Goal: Task Accomplishment & Management: Use online tool/utility

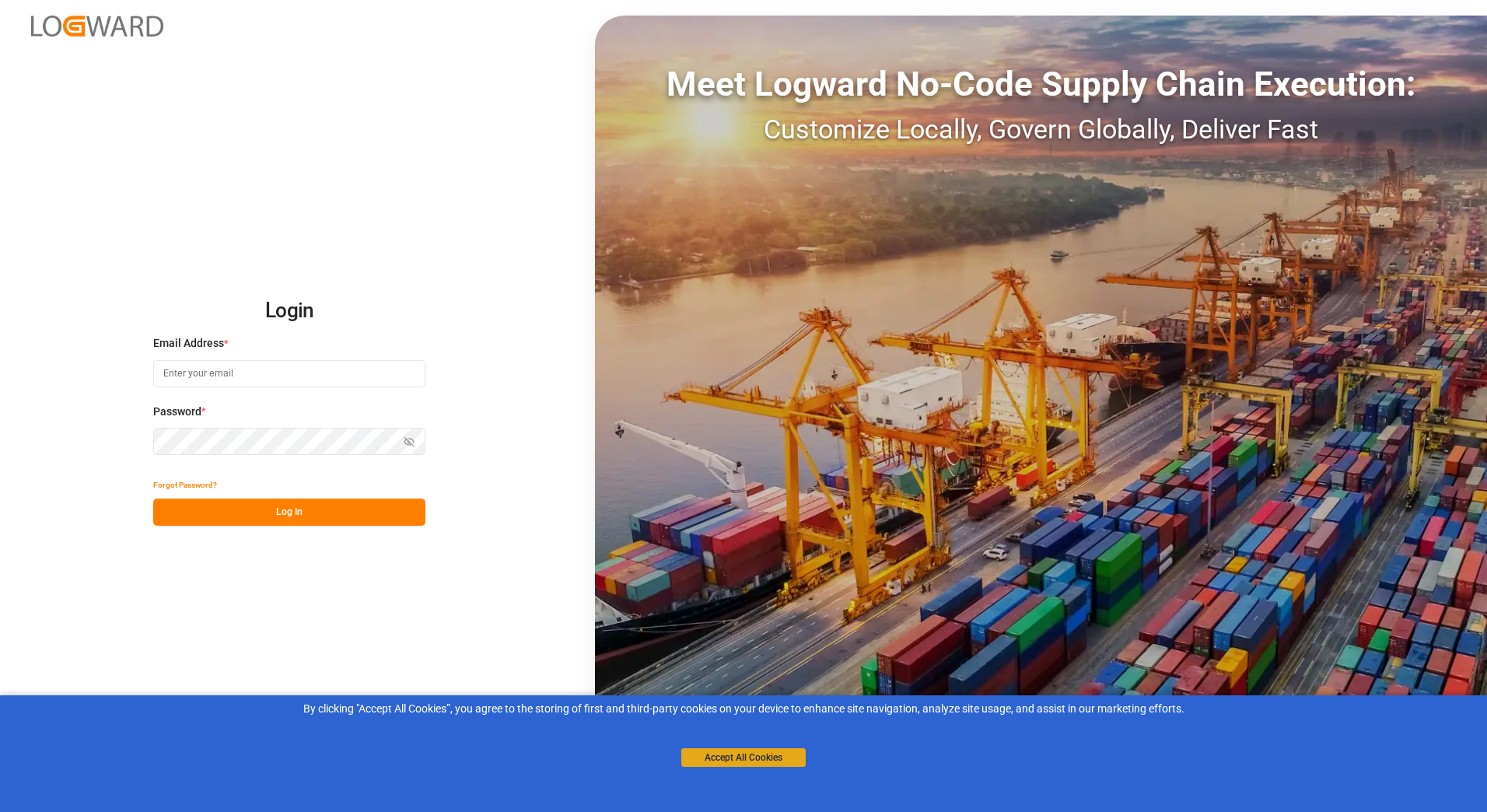
type input "[PERSON_NAME][EMAIL_ADDRESS][PERSON_NAME][DOMAIN_NAME]"
click at [750, 760] on button "Accept All Cookies" at bounding box center [743, 757] width 124 height 18
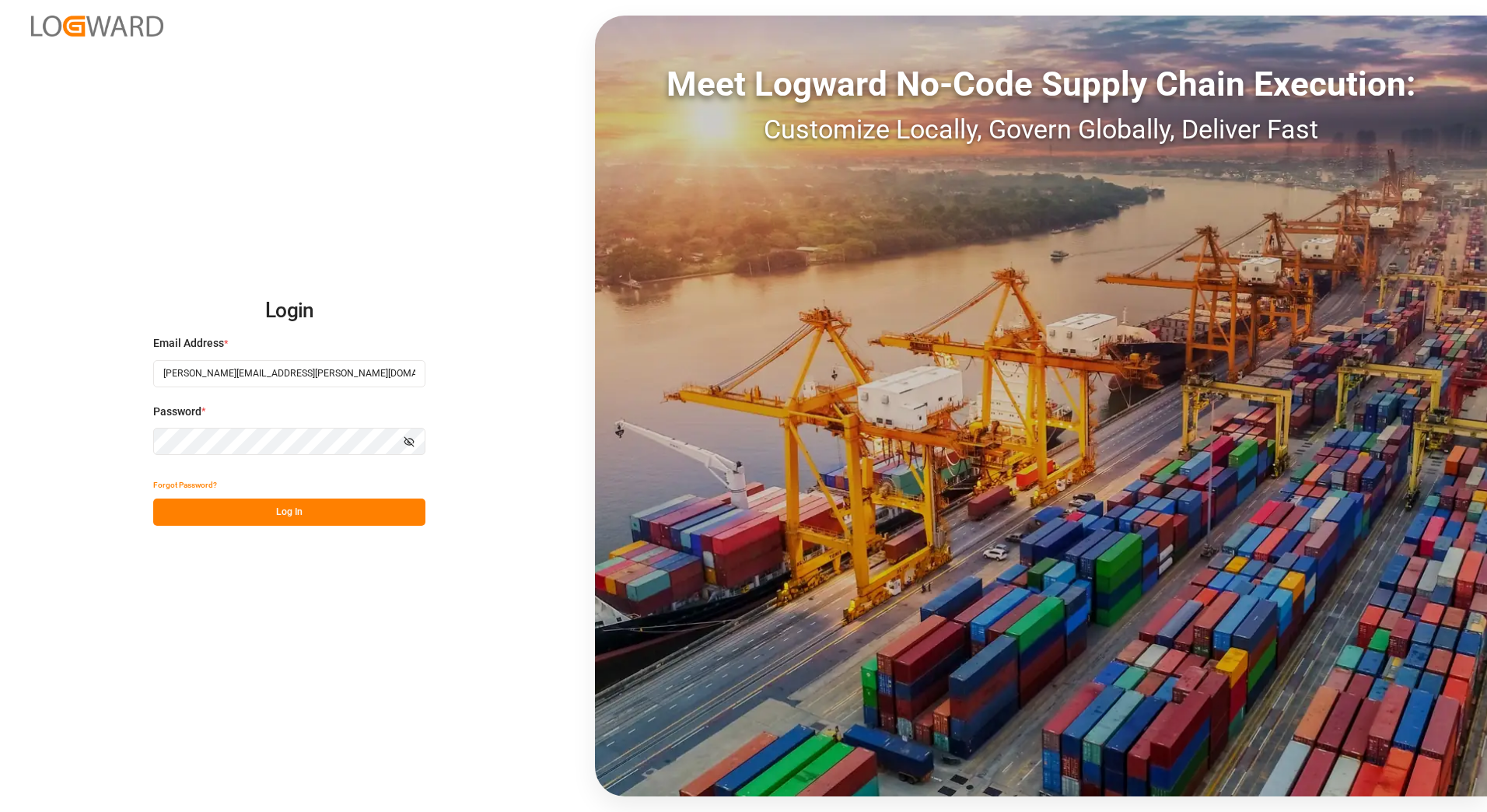
click at [282, 511] on button "Log In" at bounding box center [290, 512] width 272 height 27
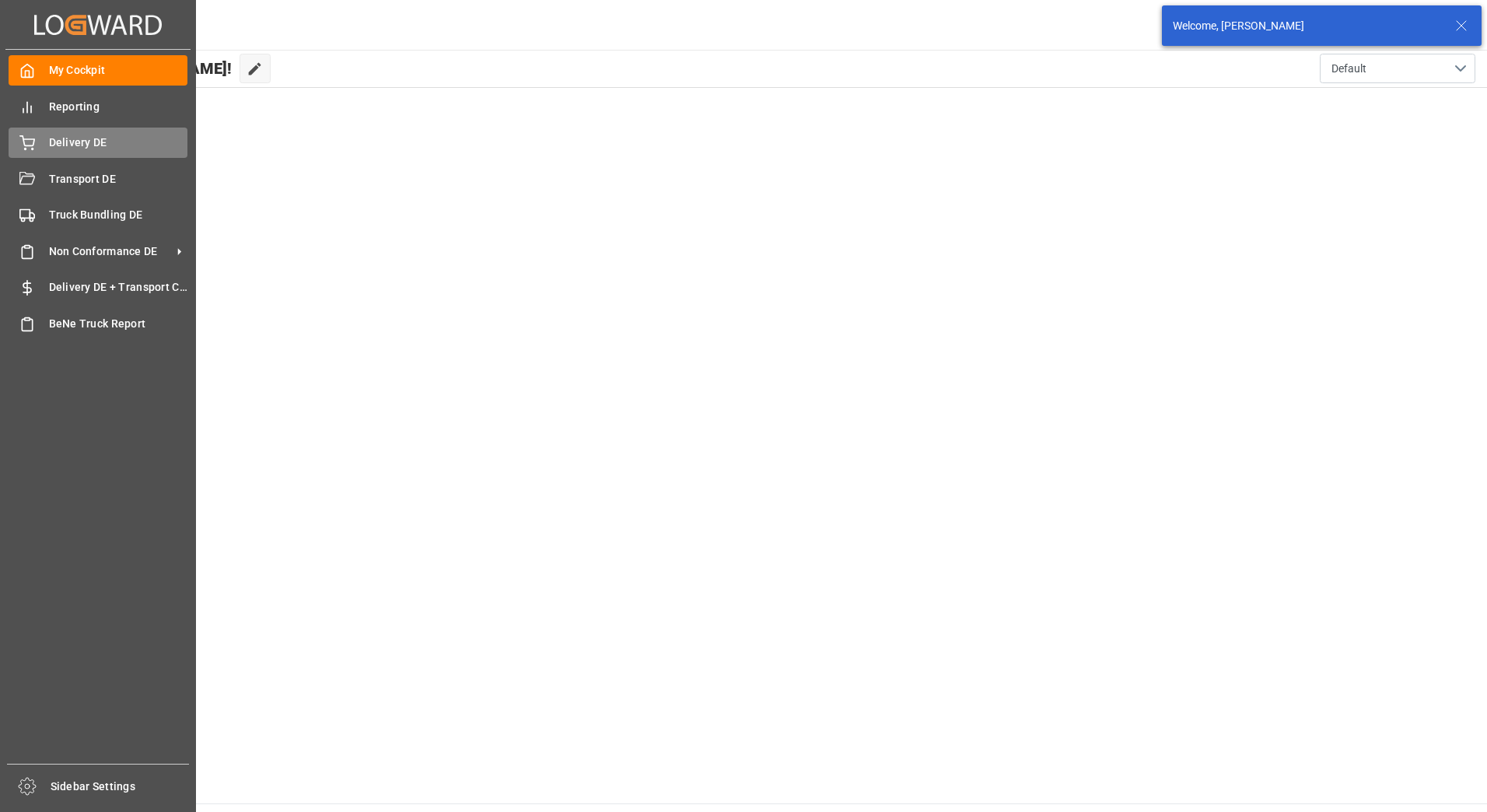
click at [41, 138] on div "Delivery DE Delivery DE" at bounding box center [98, 142] width 179 height 30
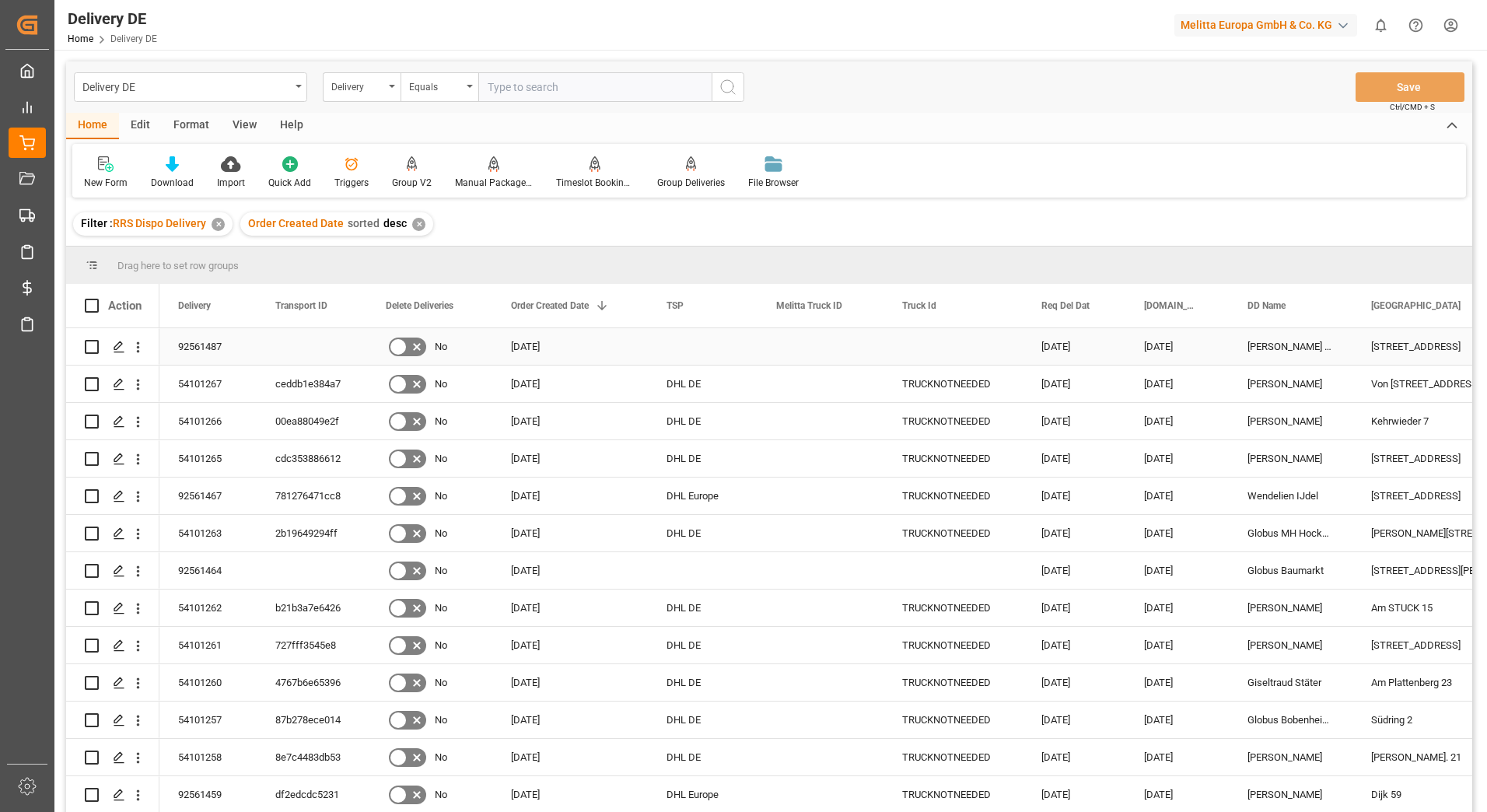
click at [89, 345] on input "Press Space to toggle row selection (unchecked)" at bounding box center [92, 347] width 14 height 14
checkbox input "true"
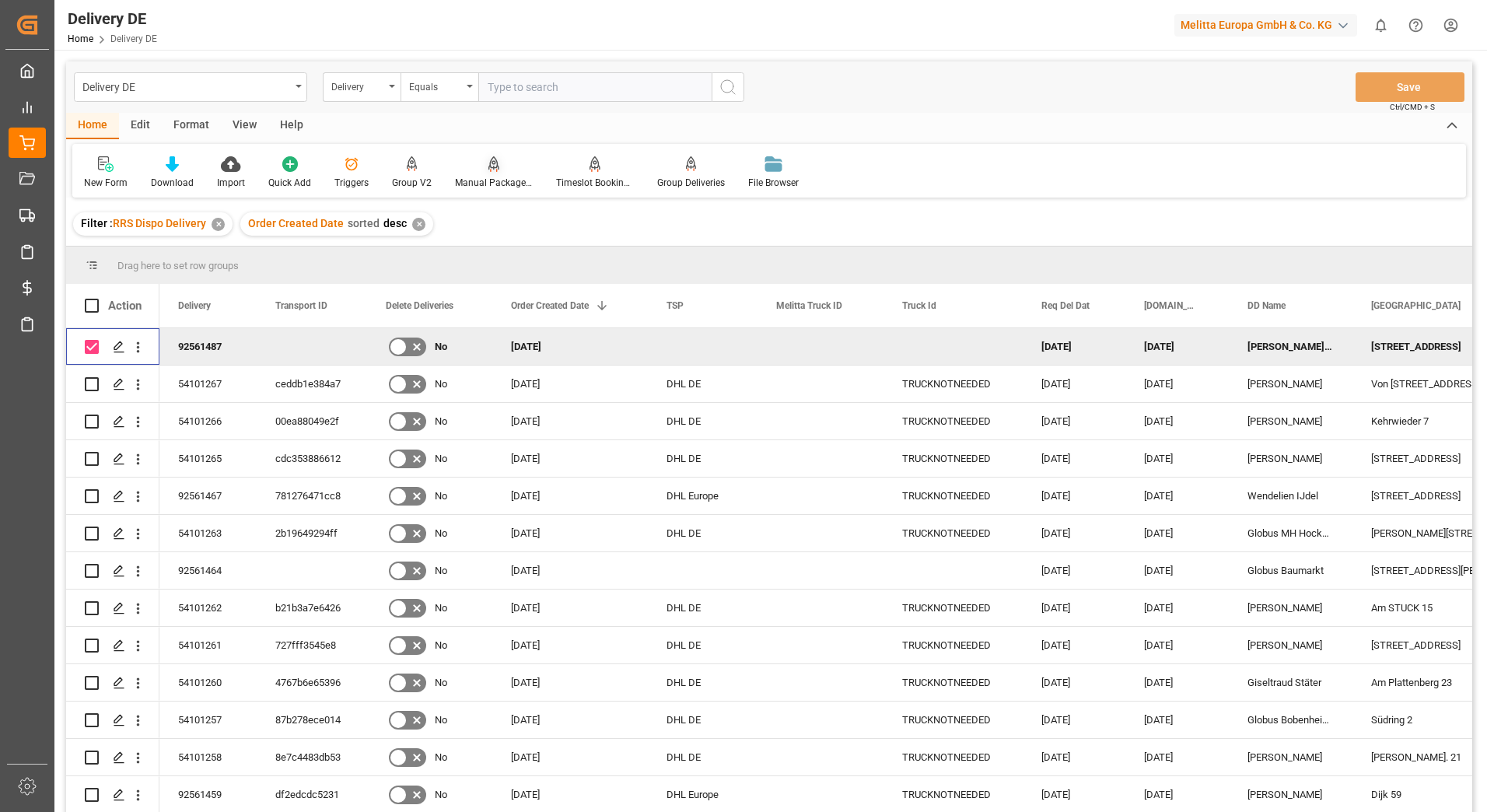
click at [492, 176] on div "Manual Package TypeDetermination" at bounding box center [494, 183] width 78 height 14
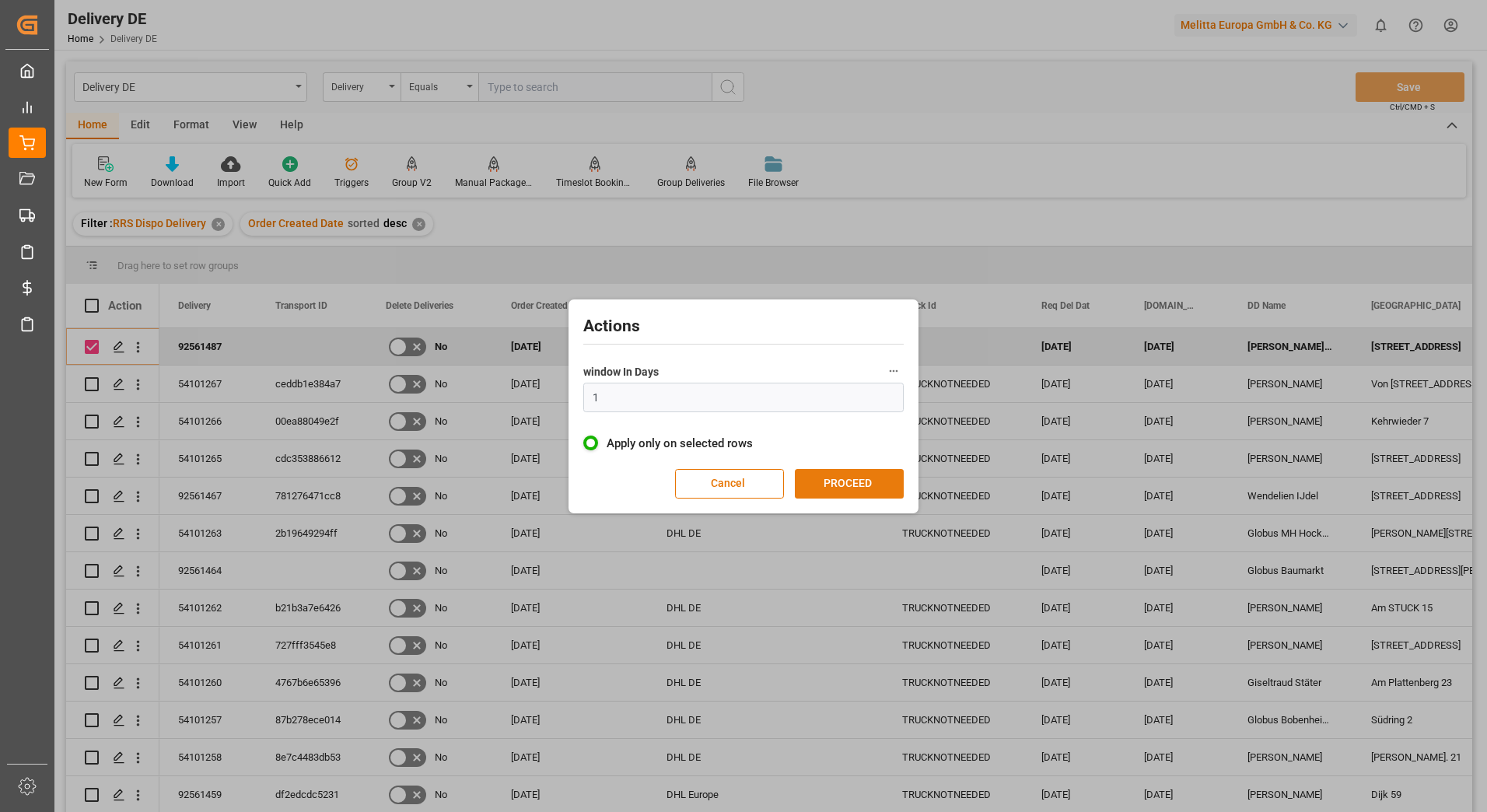
click at [866, 479] on button "PROCEED" at bounding box center [849, 484] width 109 height 29
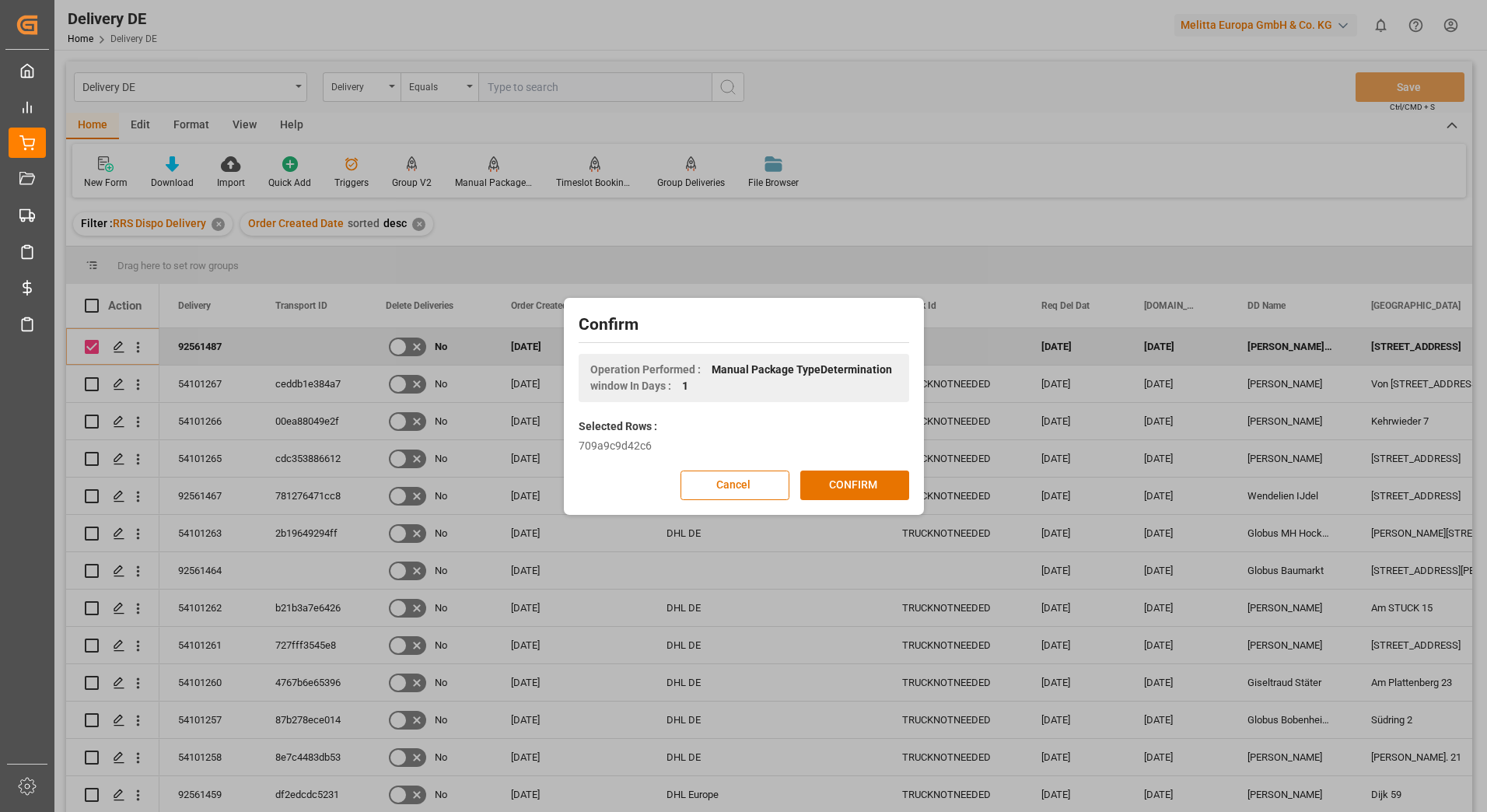
click at [866, 479] on button "CONFIRM" at bounding box center [854, 484] width 109 height 29
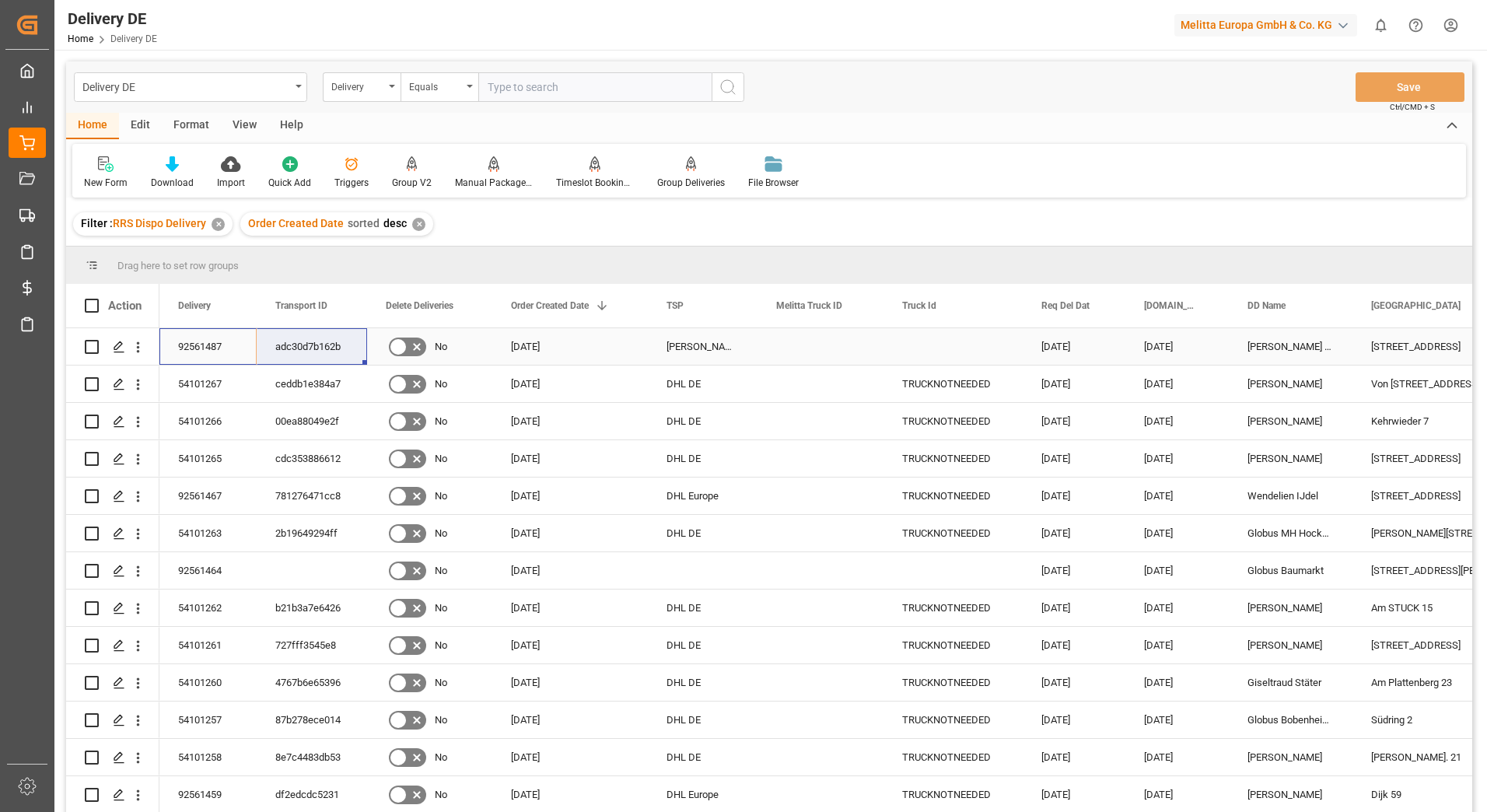
drag, startPoint x: 194, startPoint y: 348, endPoint x: 278, endPoint y: 348, distance: 84.0
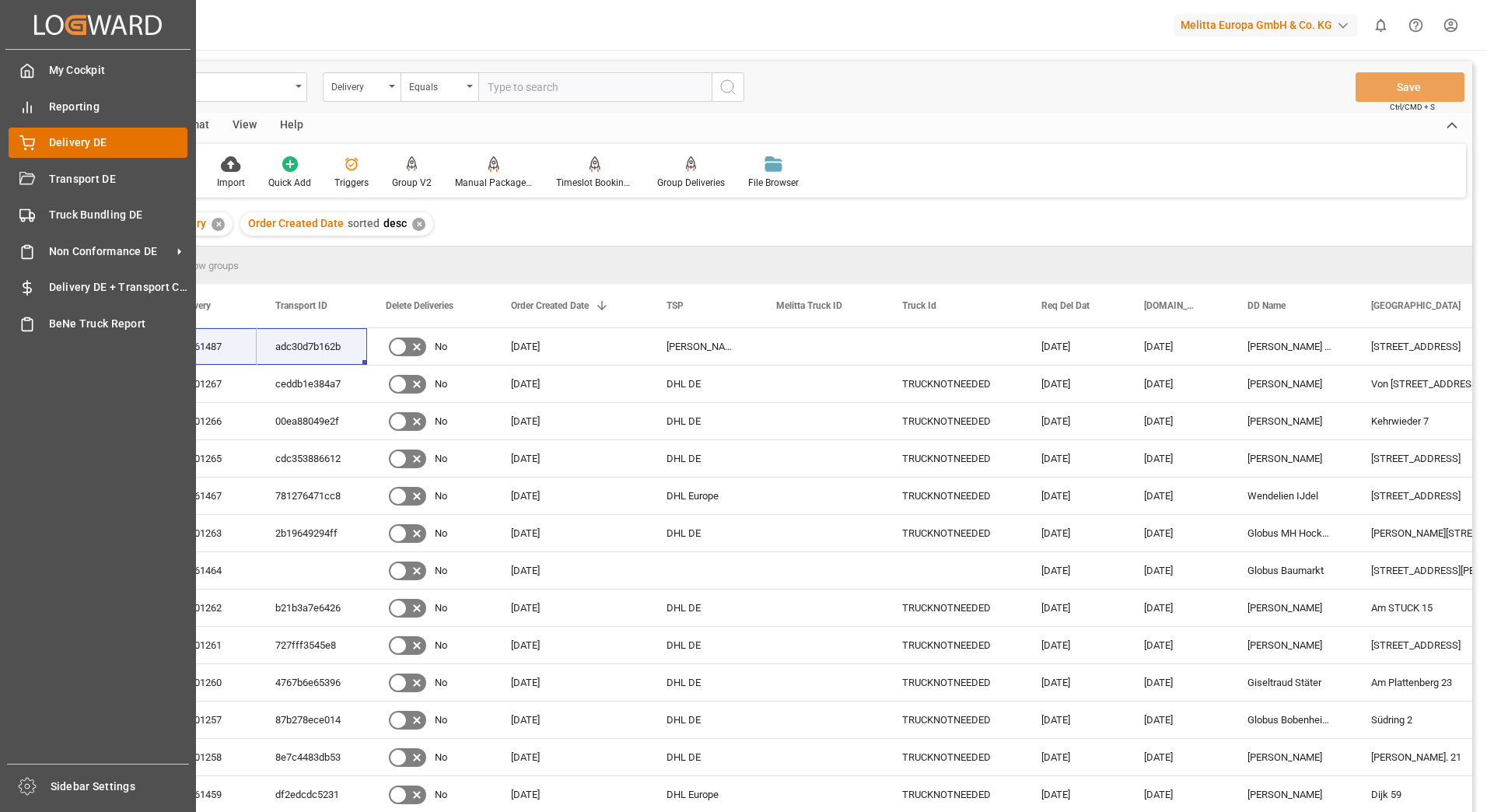
click at [14, 130] on div "Delivery DE Delivery DE" at bounding box center [98, 142] width 179 height 30
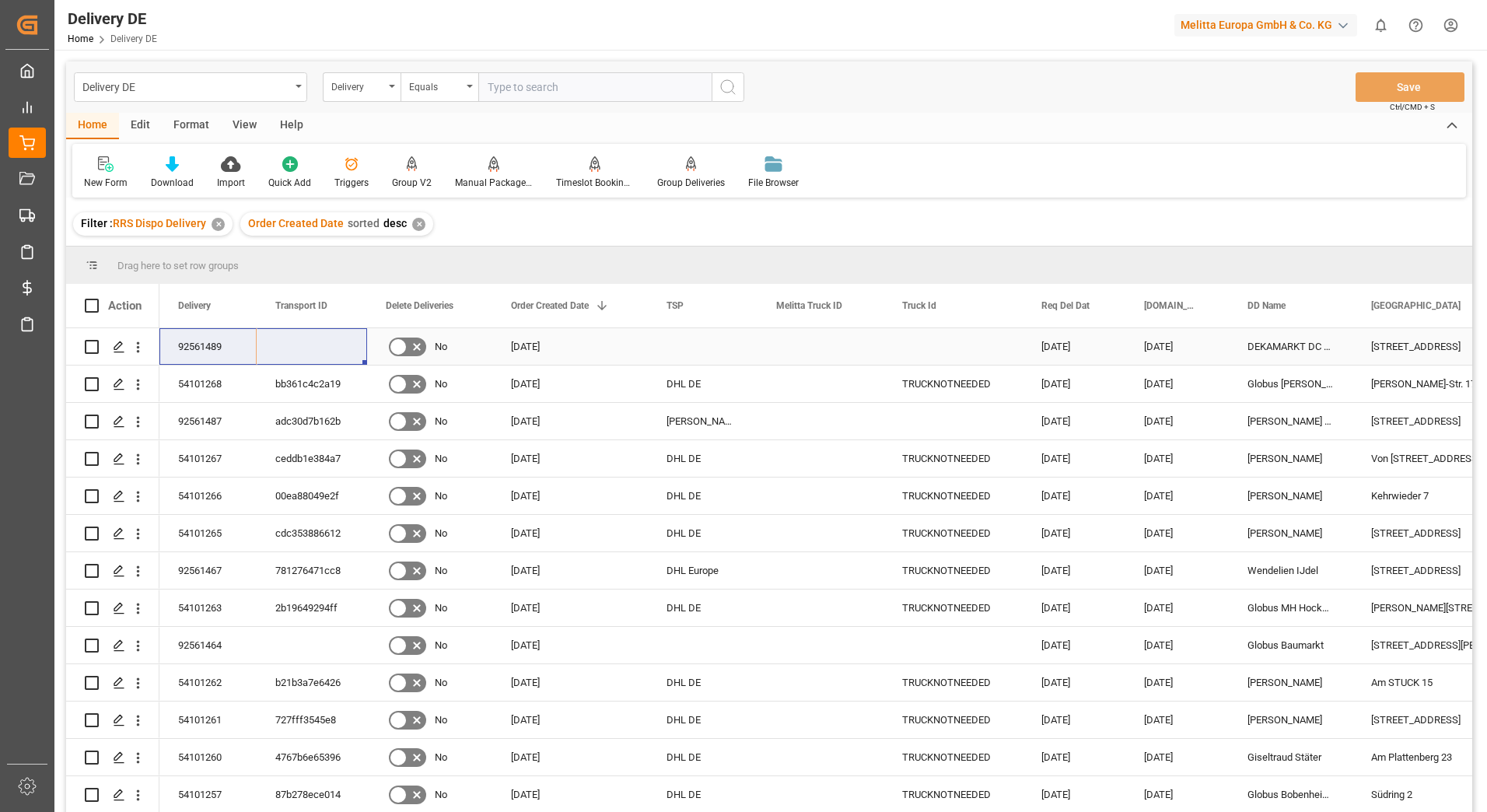
click at [91, 348] on input "Press Space to toggle row selection (unchecked)" at bounding box center [92, 347] width 14 height 14
checkbox input "true"
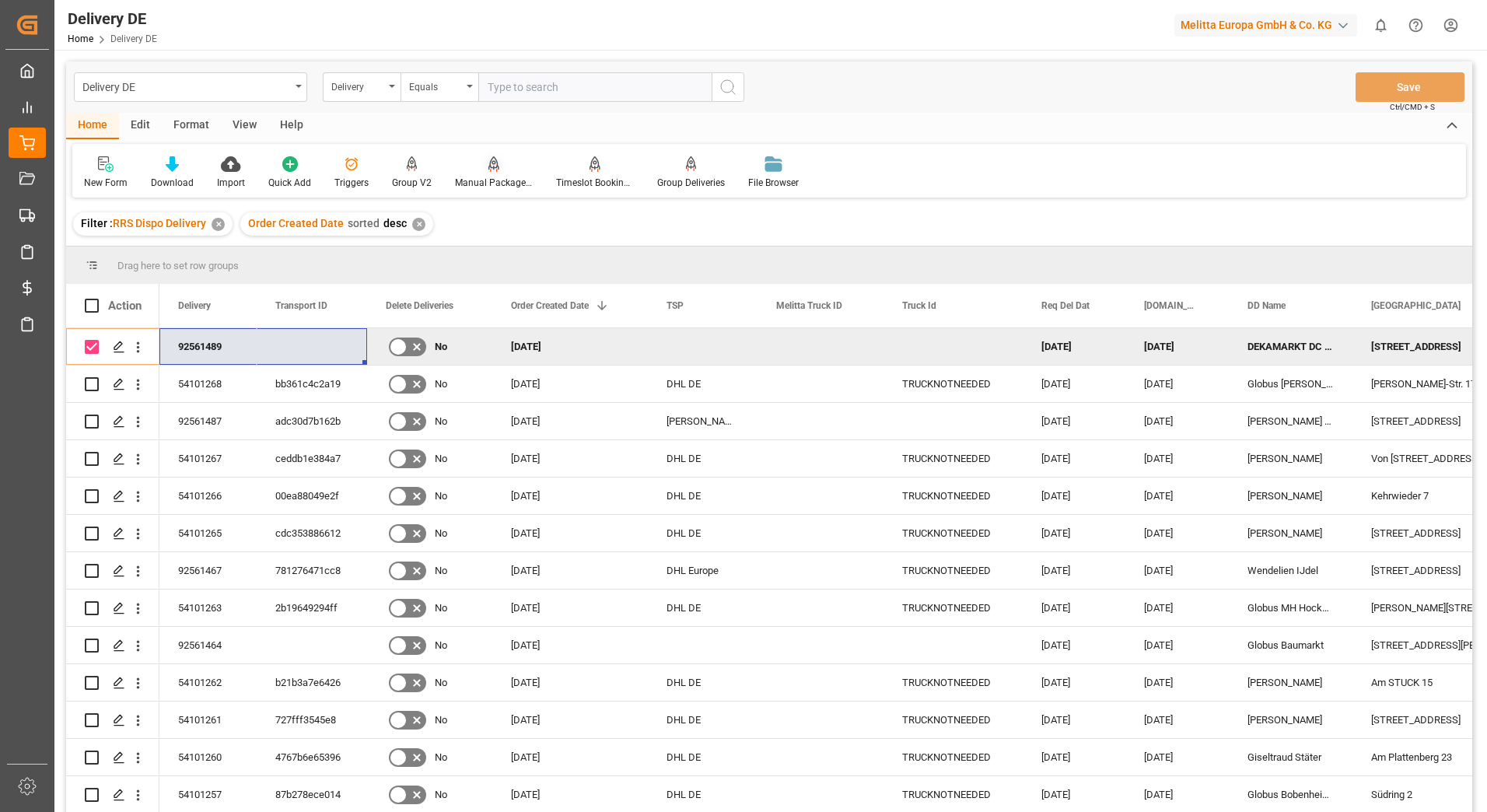
click at [502, 177] on div "Manual Package TypeDetermination" at bounding box center [494, 183] width 78 height 14
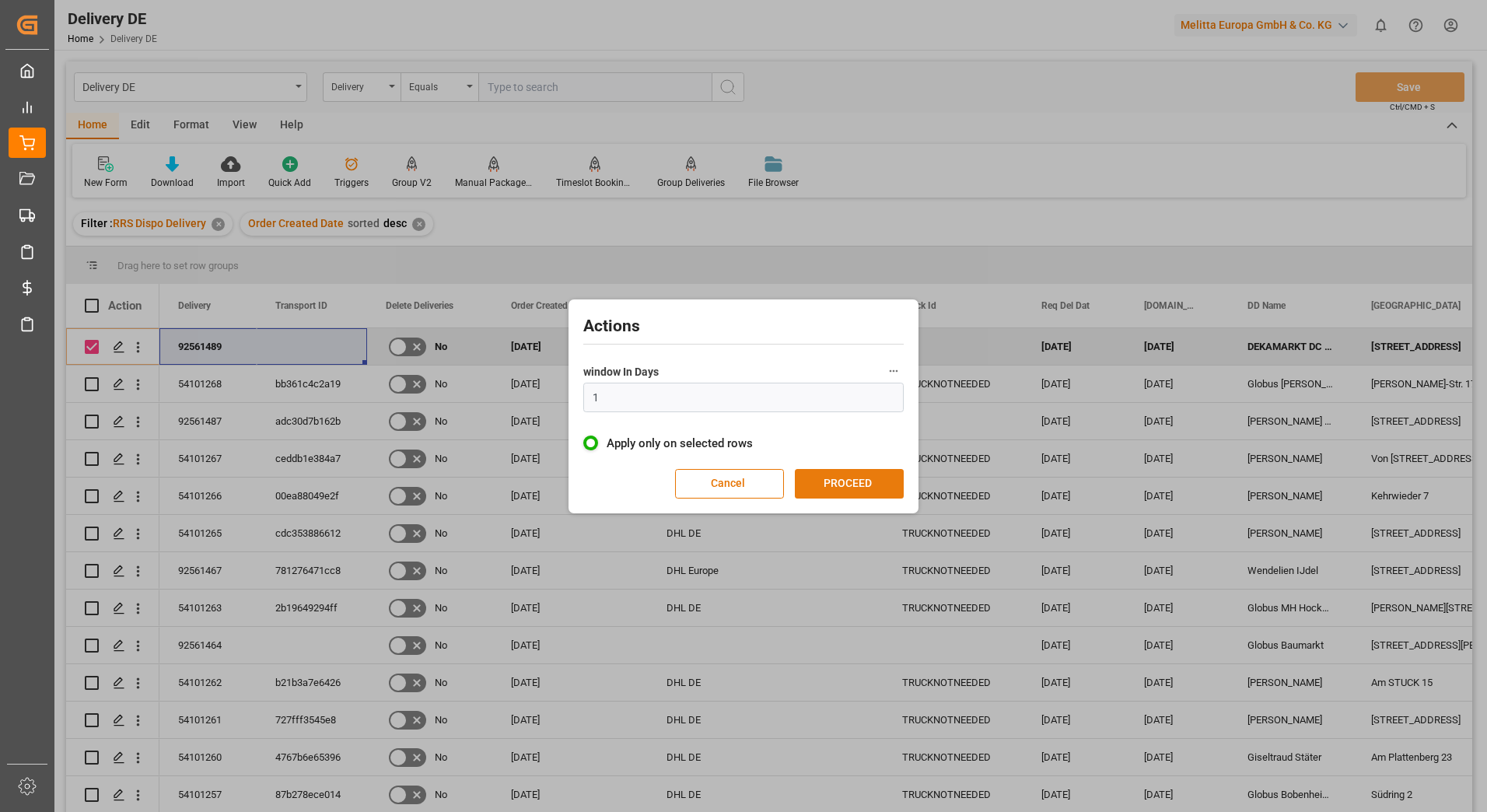
click at [827, 483] on button "PROCEED" at bounding box center [849, 484] width 109 height 29
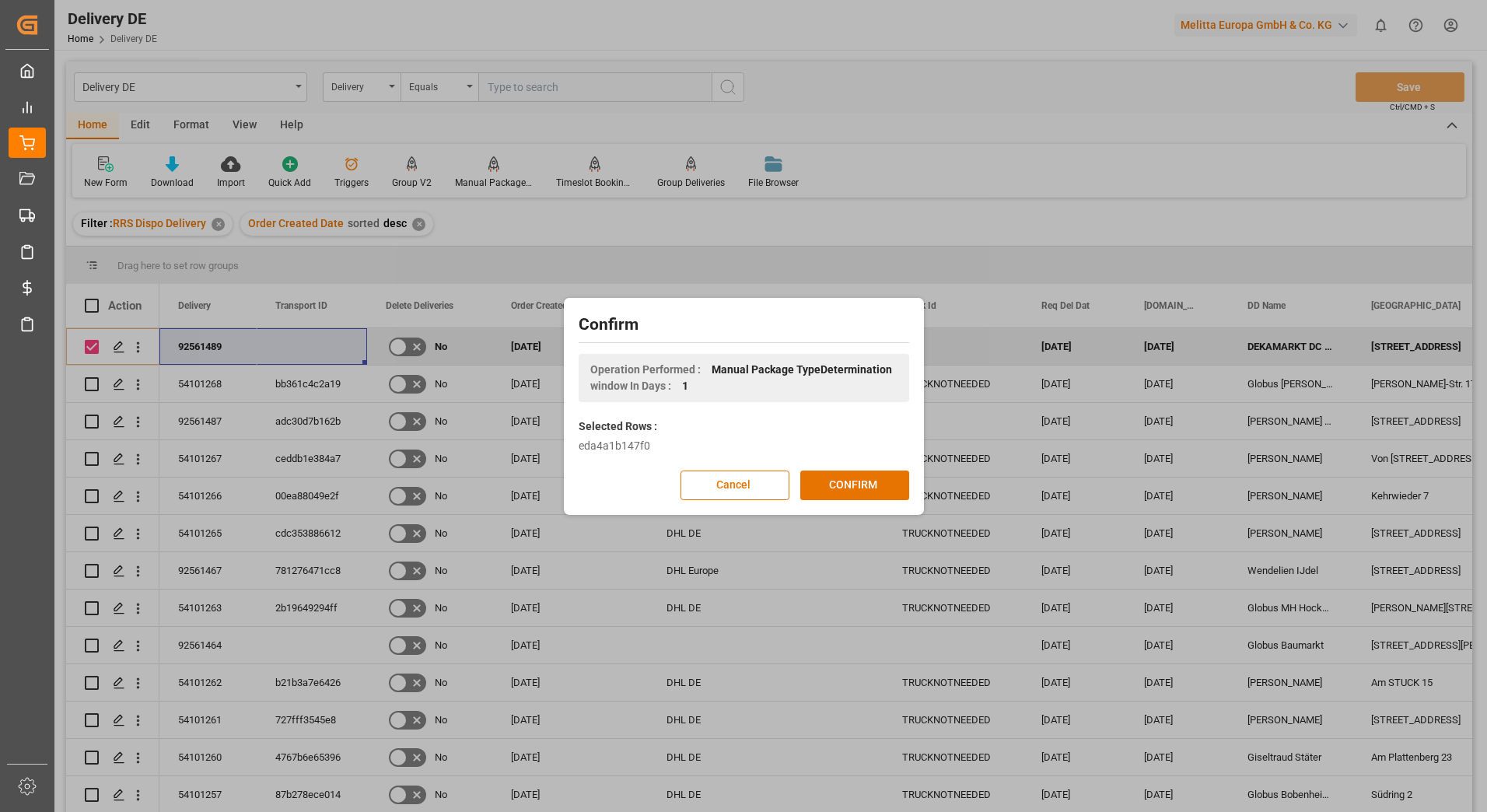
click at [827, 483] on button "CONFIRM" at bounding box center [854, 484] width 109 height 29
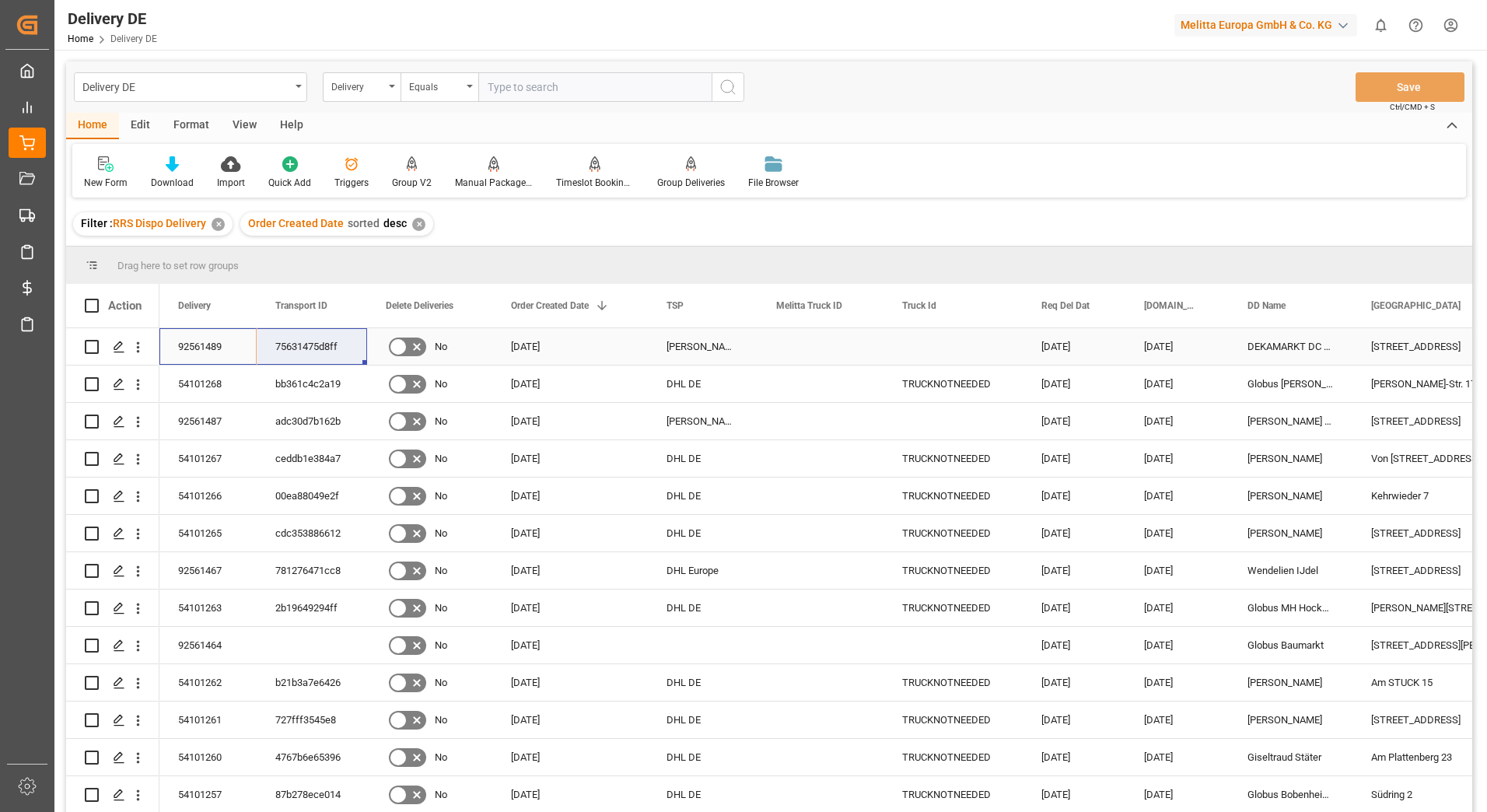
drag, startPoint x: 204, startPoint y: 348, endPoint x: 284, endPoint y: 348, distance: 80.0
click at [1453, 25] on html "Created by potrace 1.15, written by [PERSON_NAME] [DATE]-[DATE] Created by potr…" at bounding box center [743, 406] width 1487 height 812
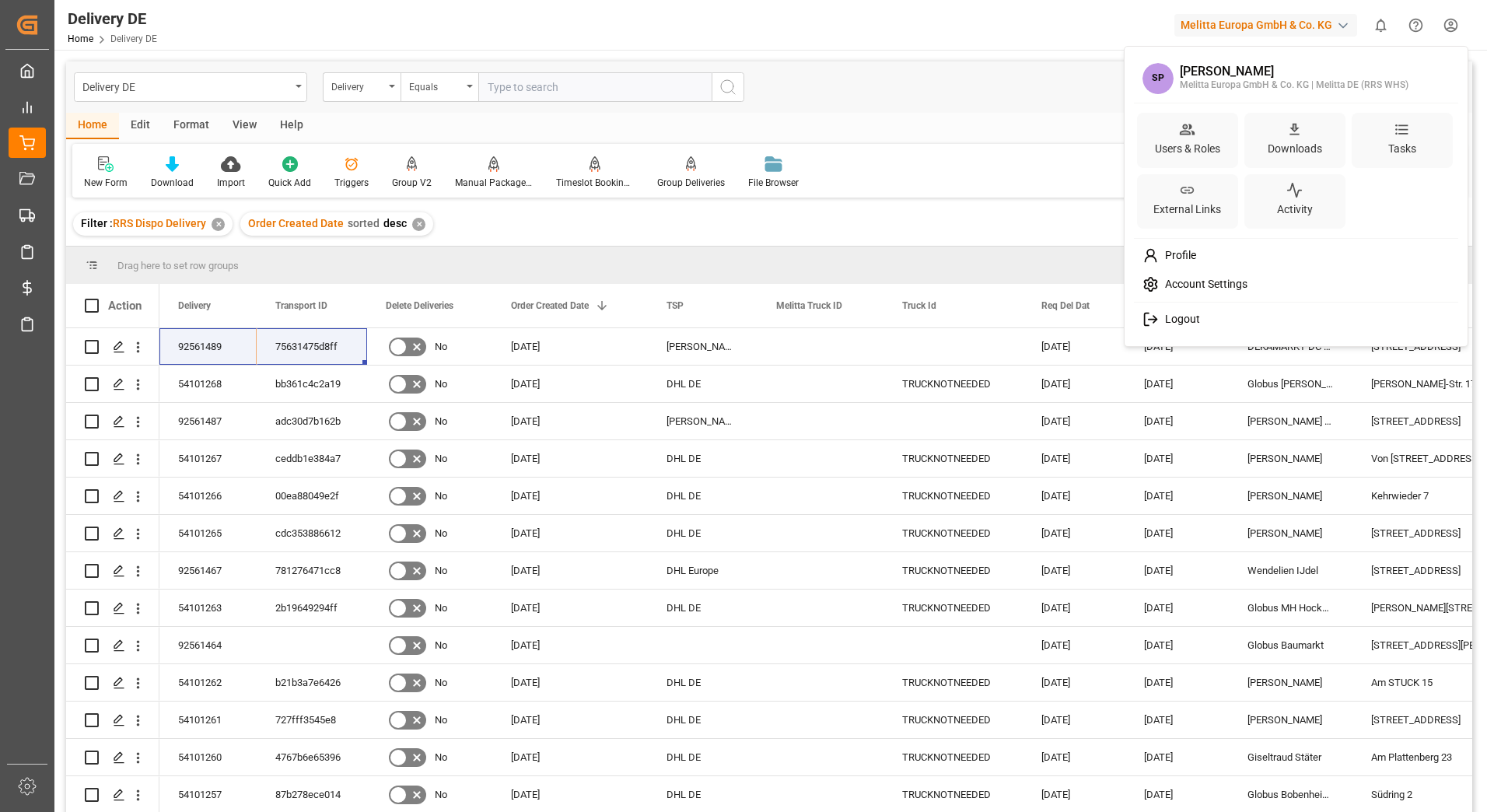
click at [1173, 321] on span "Logout" at bounding box center [1180, 320] width 41 height 14
